Goal: Navigation & Orientation: Understand site structure

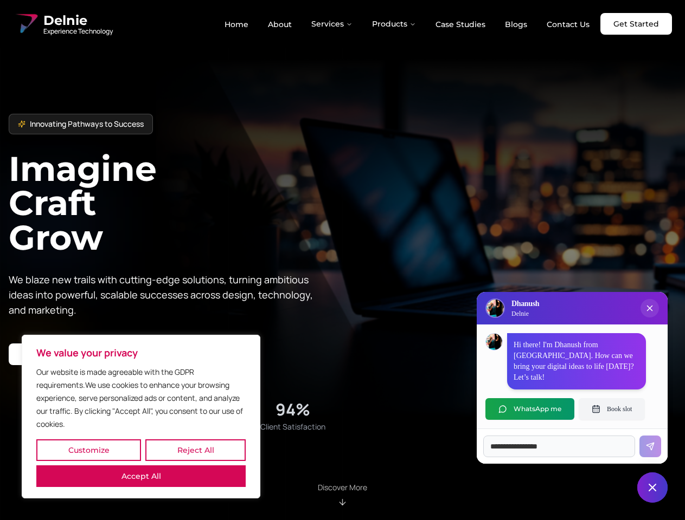
click at [88, 451] on button "Customize" at bounding box center [88, 451] width 105 height 22
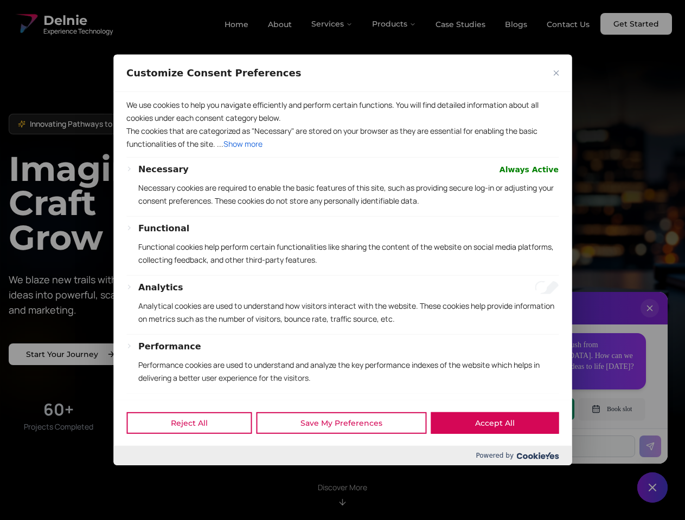
click at [195, 451] on div at bounding box center [342, 260] width 685 height 520
click at [141, 125] on p "We use cookies to help you navigate efficiently and perform certain functions. …" at bounding box center [342, 112] width 432 height 26
click at [342, 208] on p "Necessary cookies are required to enable the basic features of this site, such …" at bounding box center [348, 195] width 420 height 26
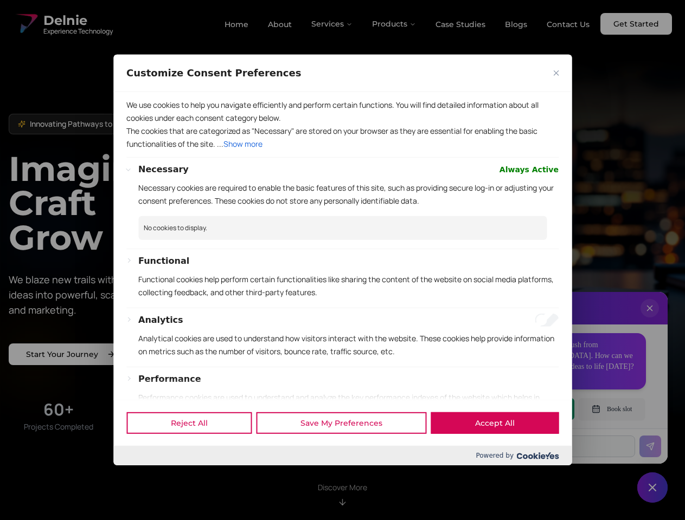
click at [332, 24] on div at bounding box center [342, 260] width 685 height 520
click at [394, 24] on div at bounding box center [342, 260] width 685 height 520
click at [650, 319] on div at bounding box center [342, 260] width 685 height 520
click at [530, 401] on span at bounding box center [342, 390] width 458 height 22
click at [612, 409] on div at bounding box center [342, 260] width 685 height 520
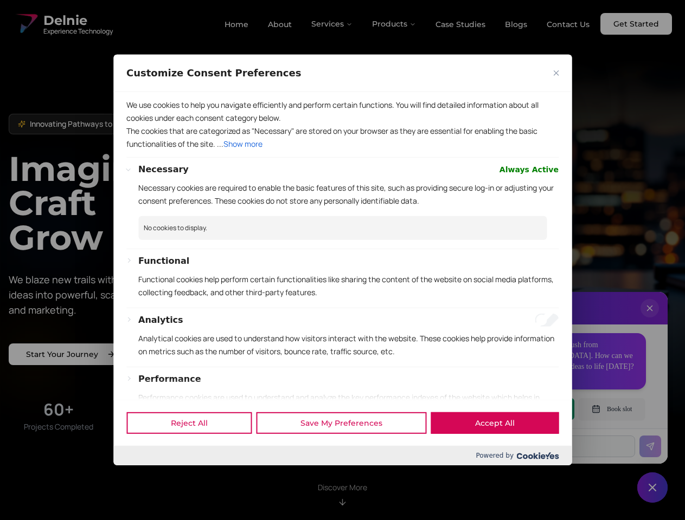
click at [652, 488] on div at bounding box center [342, 260] width 685 height 520
